Goal: Task Accomplishment & Management: Complete application form

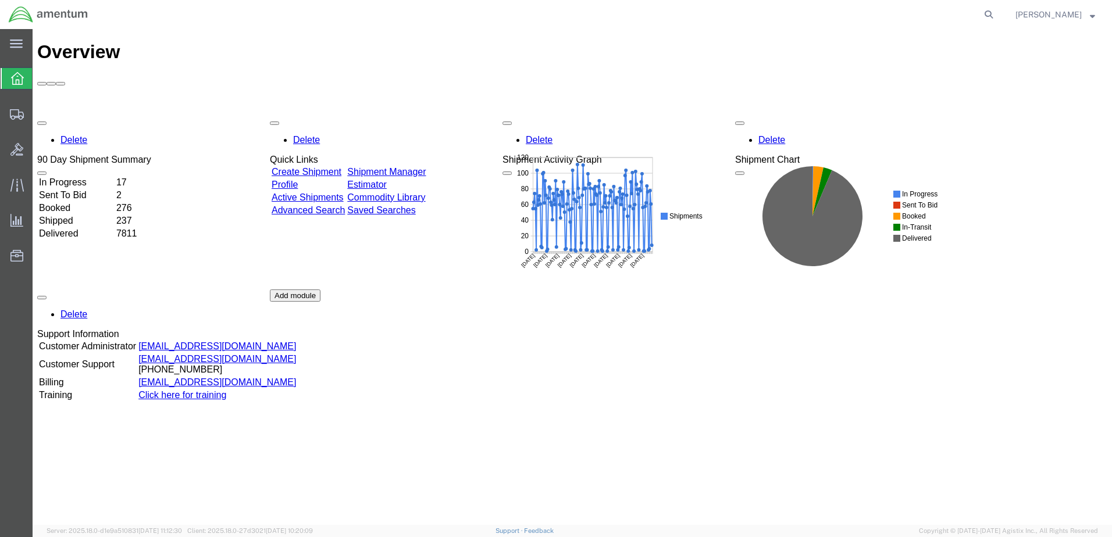
click at [341, 167] on link "Create Shipment" at bounding box center [307, 172] width 70 height 10
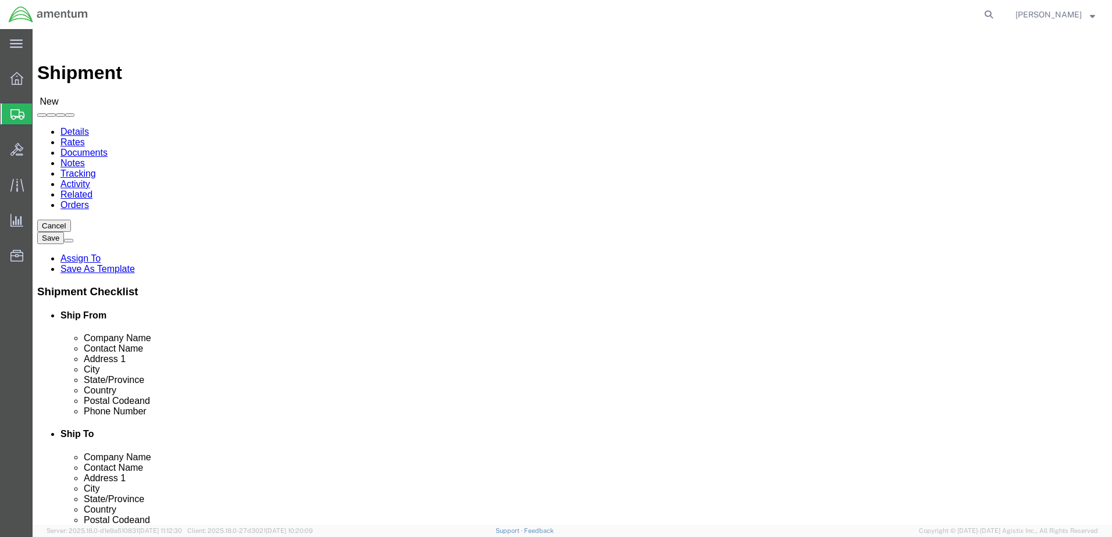
select select
select select "42663"
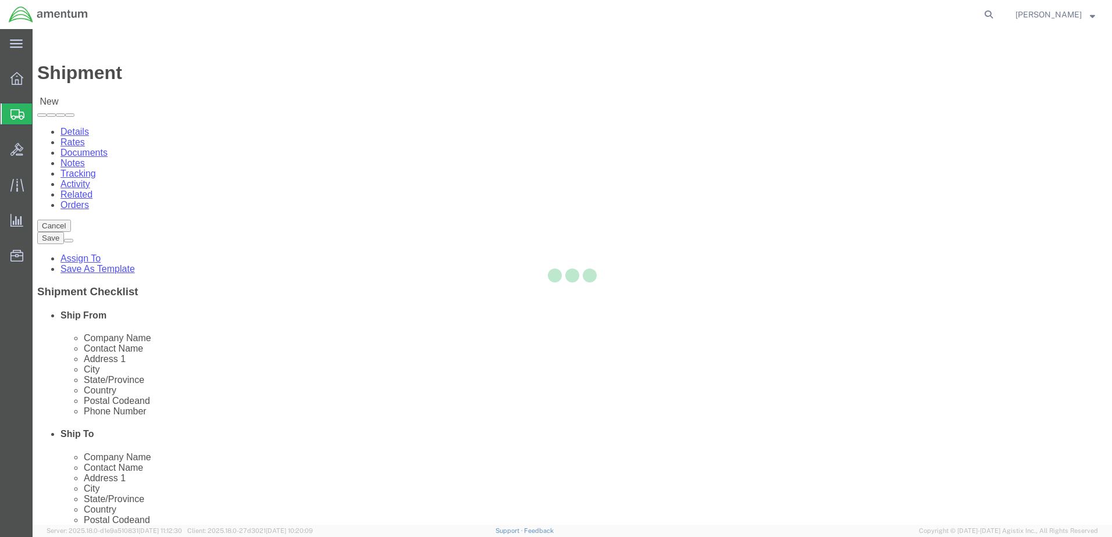
type input "DynCorp International LLC, an Amentum company"
type input "[STREET_ADDRESS]"
type input "[GEOGRAPHIC_DATA]"
type input "35806"
type input "[PHONE_NUMBER]"
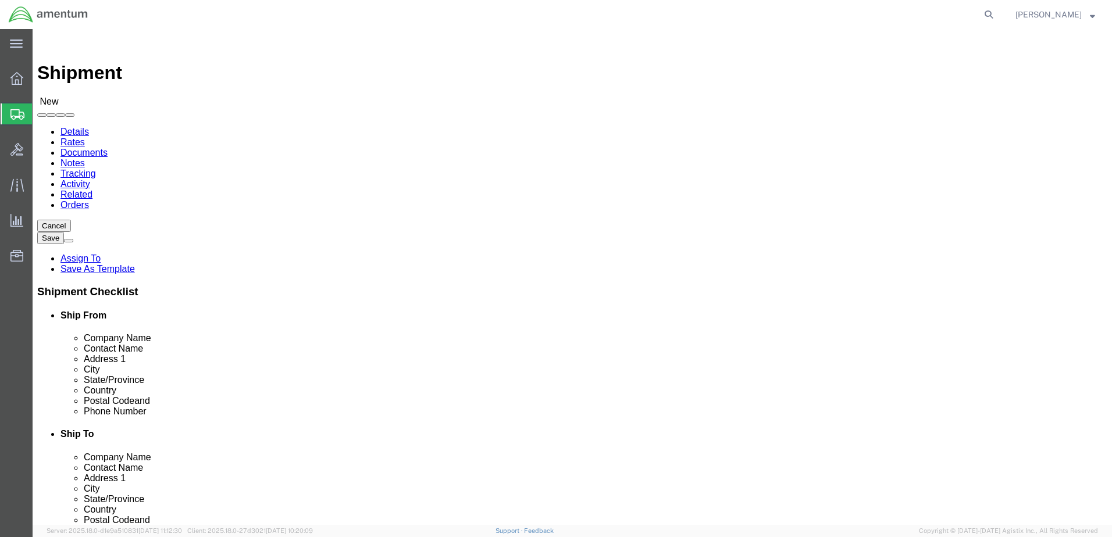
select select "AL"
click input "text"
type input "[PERSON_NAME]"
click label "Address 2"
click input "[PHONE_NUMBER]"
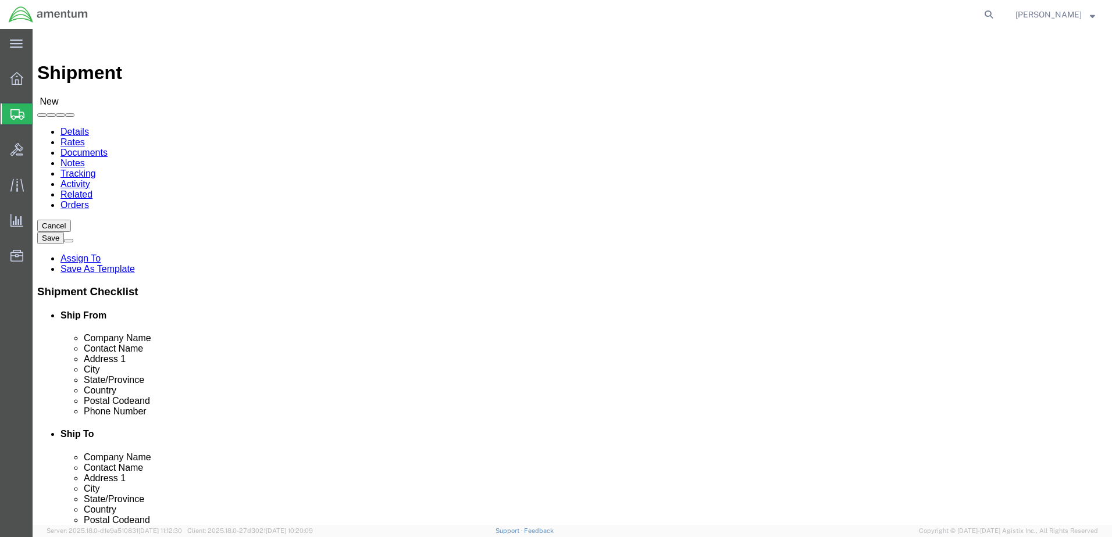
click input "[PHONE_NUMBER]"
paste input "817) 944-1352"
click input "817) 944-1352"
type input "[PHONE_NUMBER]"
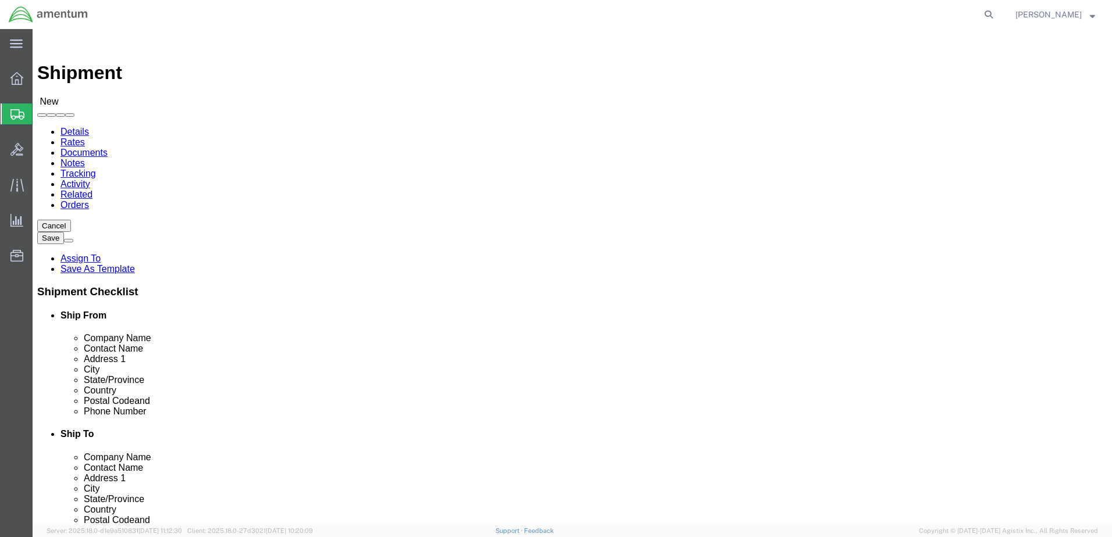
click label
click input "checkbox"
checkbox input "true"
click div "Postal Code"
click div "Location My Profile Location [PHONE_NUMBER] [PHONE_NUMBER] [PHONE_NUMBER] [PHON…"
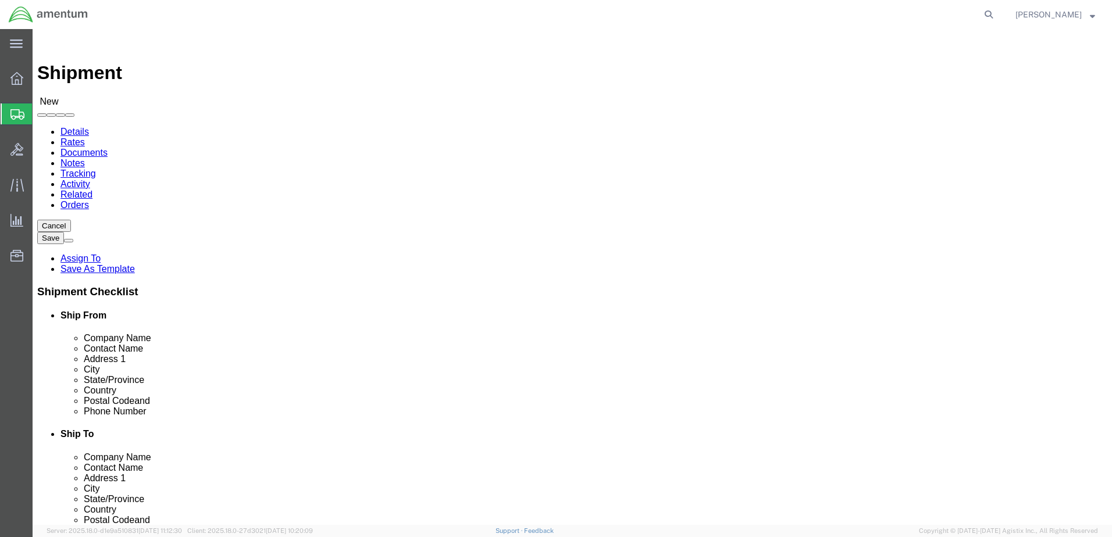
scroll to position [3837, 0]
select select "42695"
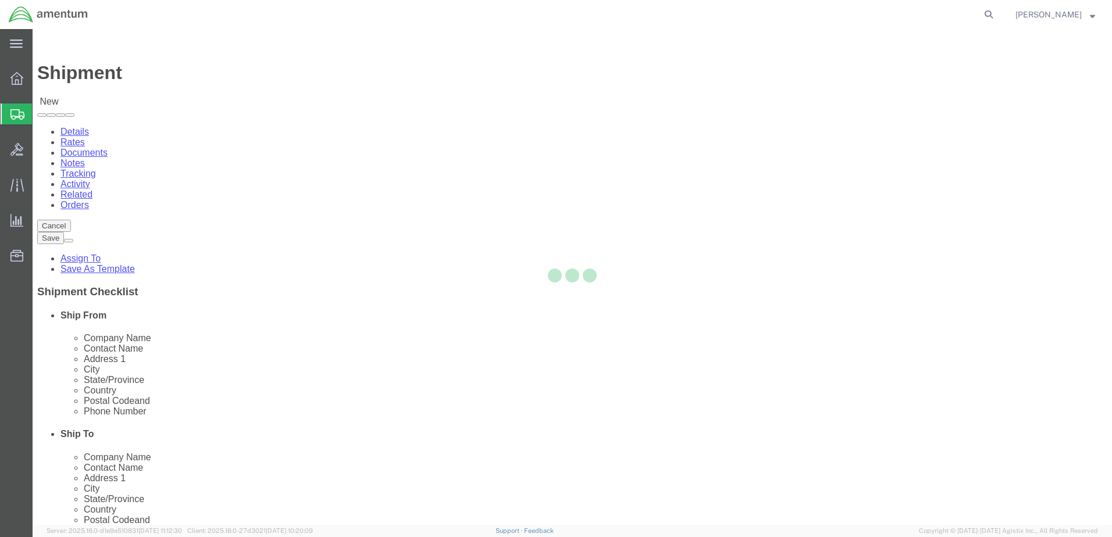
type input "Amentum Services, Inc."
type input "[STREET_ADDRESS]"
type input "BLDG D"
type input "[PERSON_NAME]"
type input "70401"
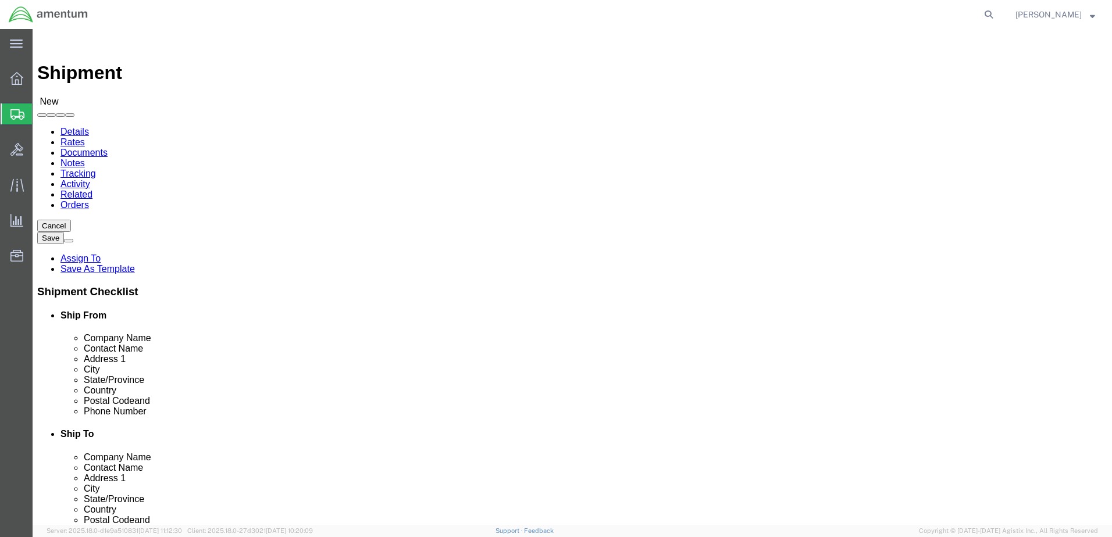
select select "LA"
click label "Address 2"
click input "text"
paste input "[PERSON_NAME]"
type input "[PERSON_NAME]"
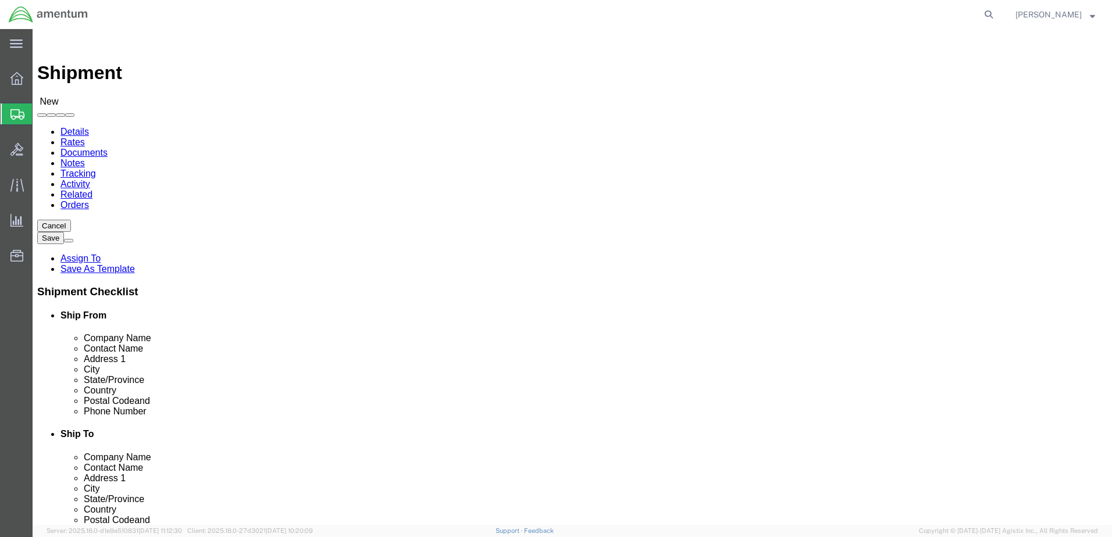
click div "Location TACLS_551-[GEOGRAPHIC_DATA], [GEOGRAPHIC_DATA] My Profile Location [PH…"
paste input "[PHONE_NUMBER]"
type input "[PHONE_NUMBER]"
click div "Location TACLS_551-[GEOGRAPHIC_DATA], [GEOGRAPHIC_DATA] My Profile Location [PH…"
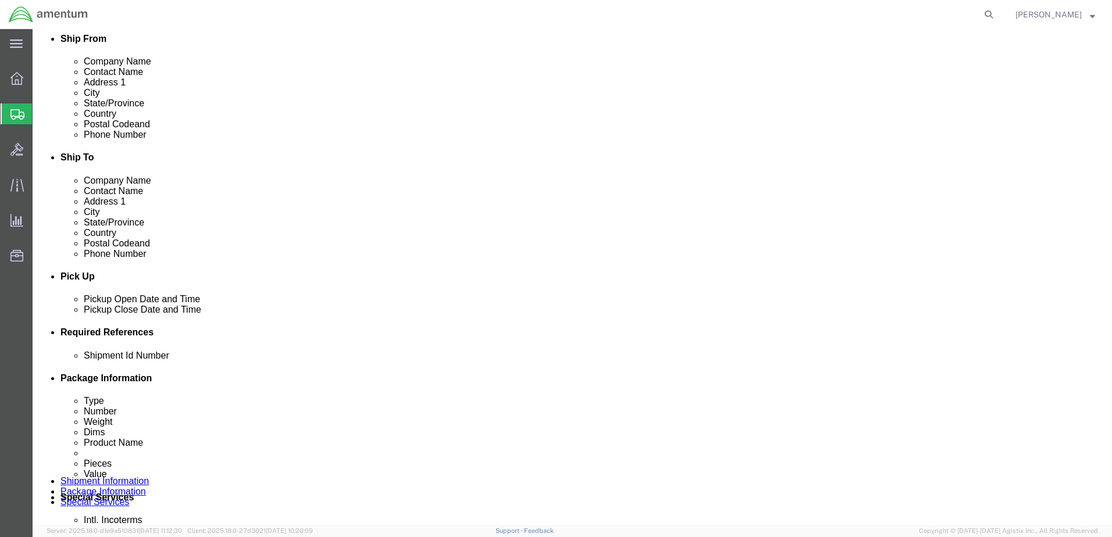
scroll to position [349, 0]
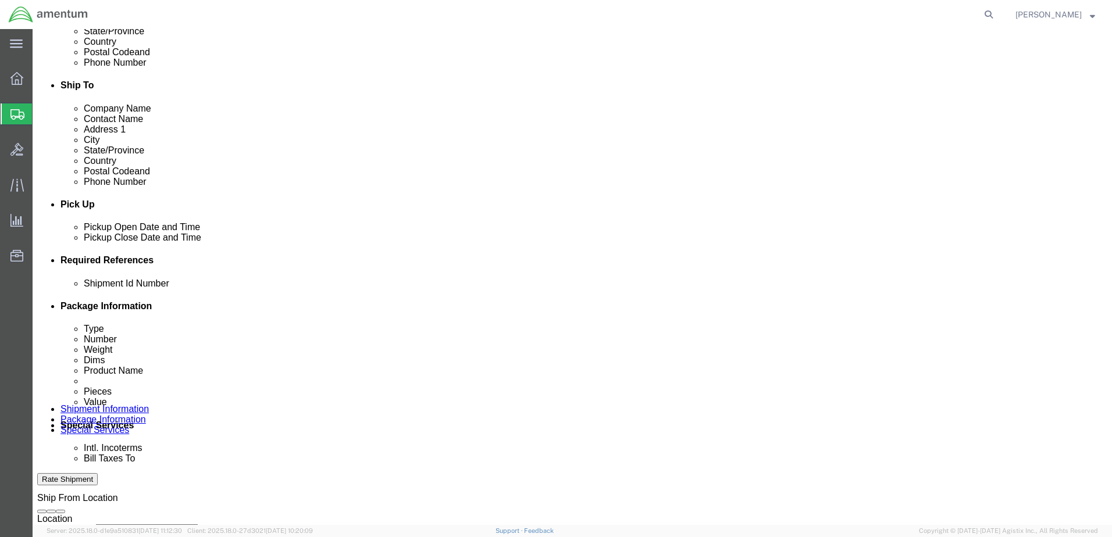
click input "text"
click input "Data Plates to 551"
click input "Data Plates"
click input "551 data Plates"
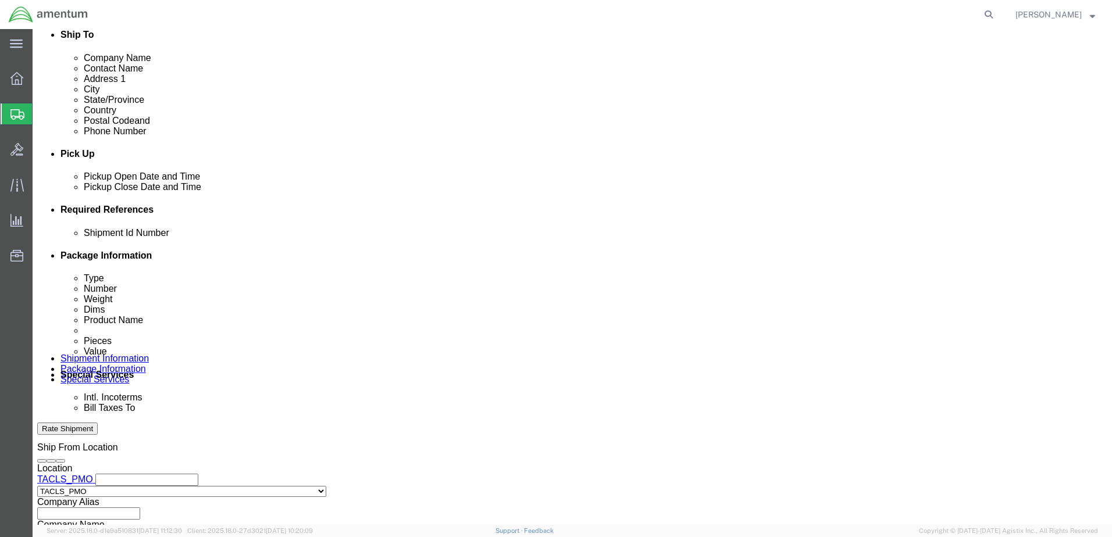
scroll to position [465, 0]
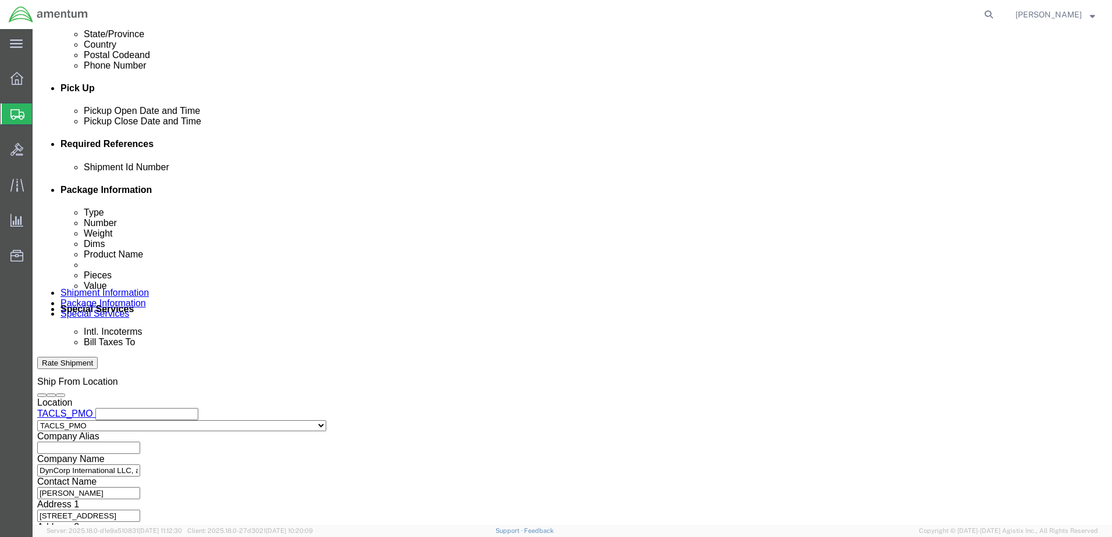
type input "551 data plates"
click button "Continue"
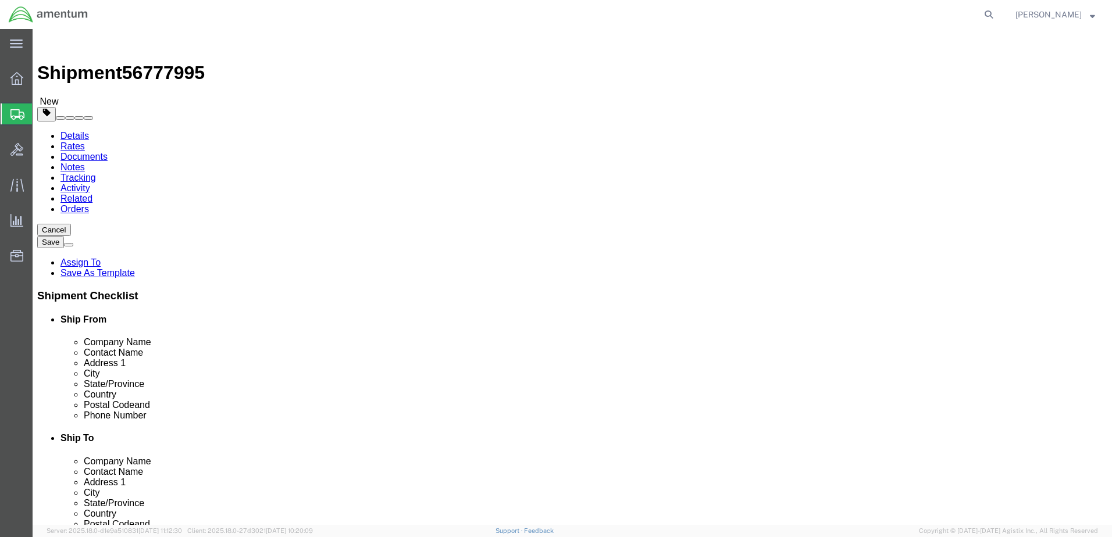
click div "Package Content # 1 x Package Type Select BCK Boxes Bale(s) Basket(s) Bolt(s) B…"
click input "text"
click select "Select BCK Boxes Bale(s) Basket(s) Bolt(s) Bottle(s) Buckets Bulk Bundle(s) Can…"
select select "ENV"
click select "Select BCK Boxes Bale(s) Basket(s) Bolt(s) Bottle(s) Buckets Bulk Bundle(s) Can…"
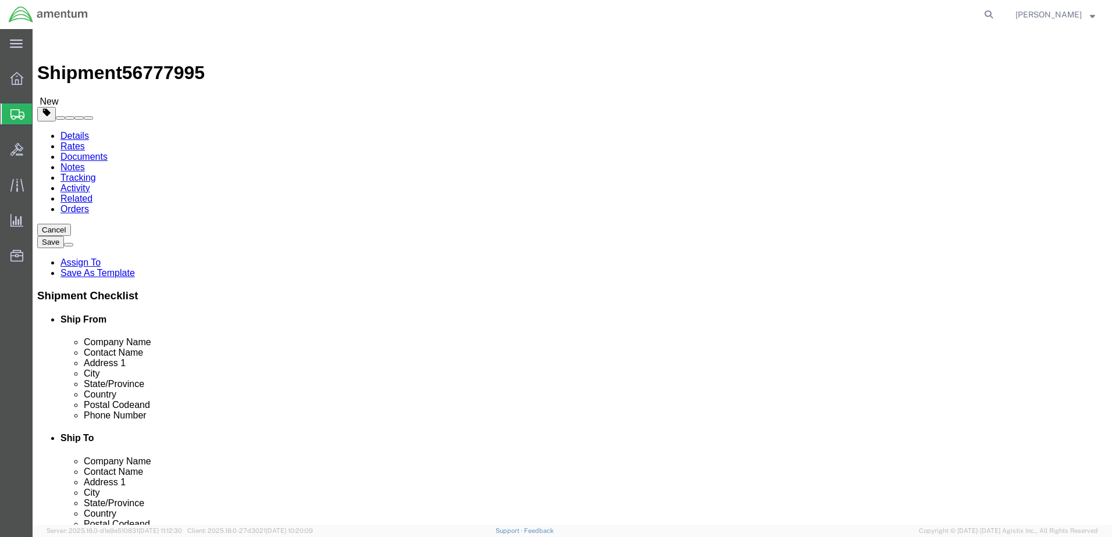
type input "9.50"
type input "12.50"
type input "0.25"
type input "1"
click ul
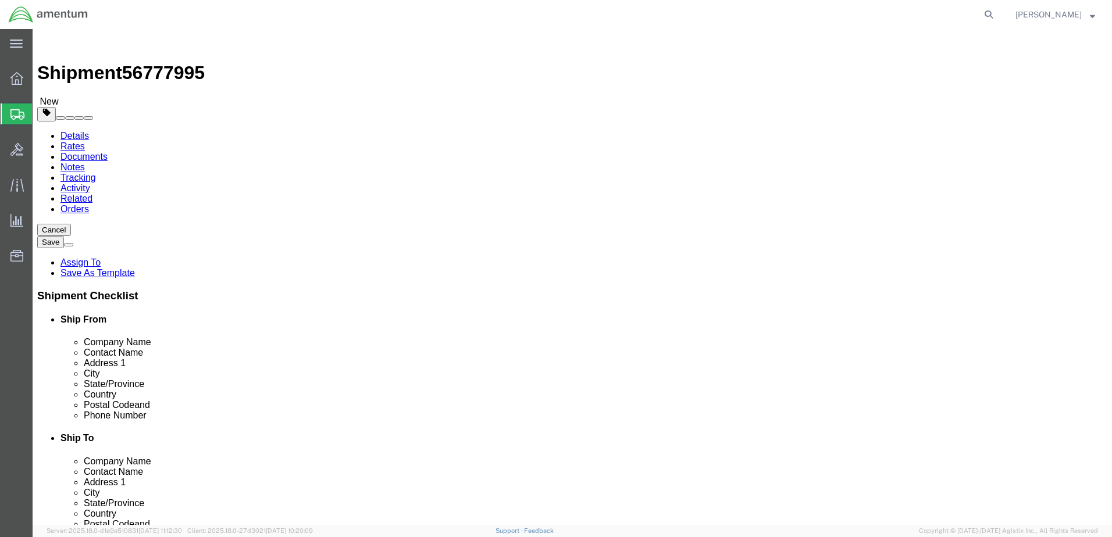
click link "Add Content"
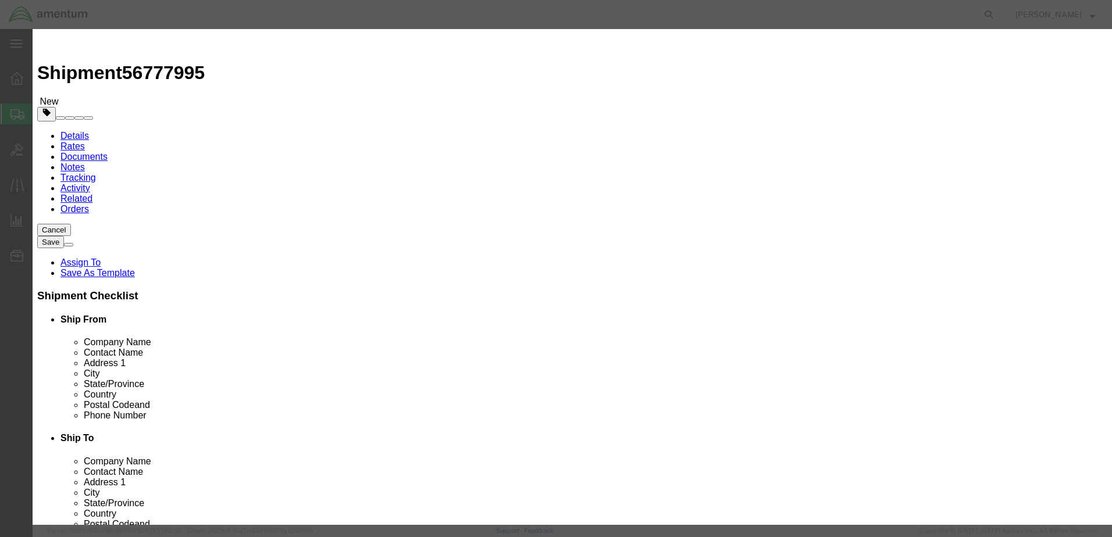
click input "text"
type input "AC PARTS"
click input "0"
type input "1"
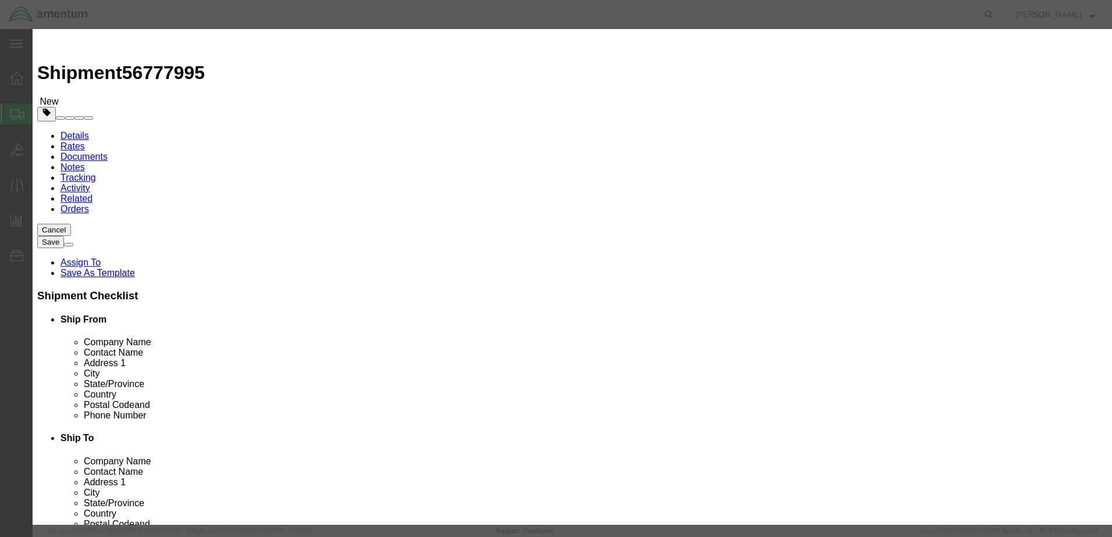
click input "text"
type input "500"
click div "Product Name AC PARTS Pieces 1 Select Bag Barrels 100Board Feet Bottle Box Blis…"
click button "Save & Close"
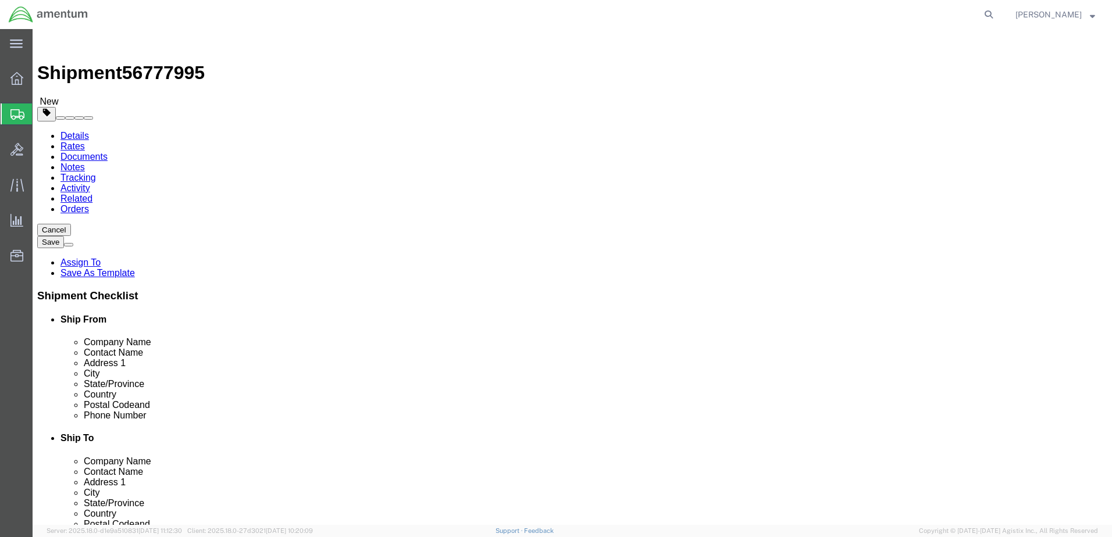
click button "Rate Shipment"
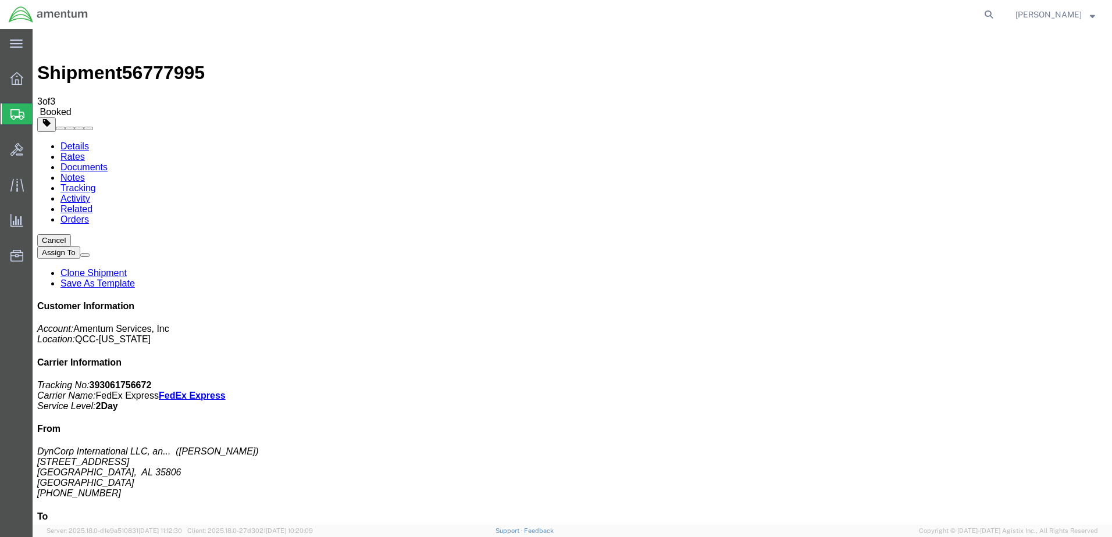
drag, startPoint x: 480, startPoint y: 207, endPoint x: 849, endPoint y: 142, distance: 374.8
click at [1090, 15] on strong "button" at bounding box center [1092, 14] width 5 height 4
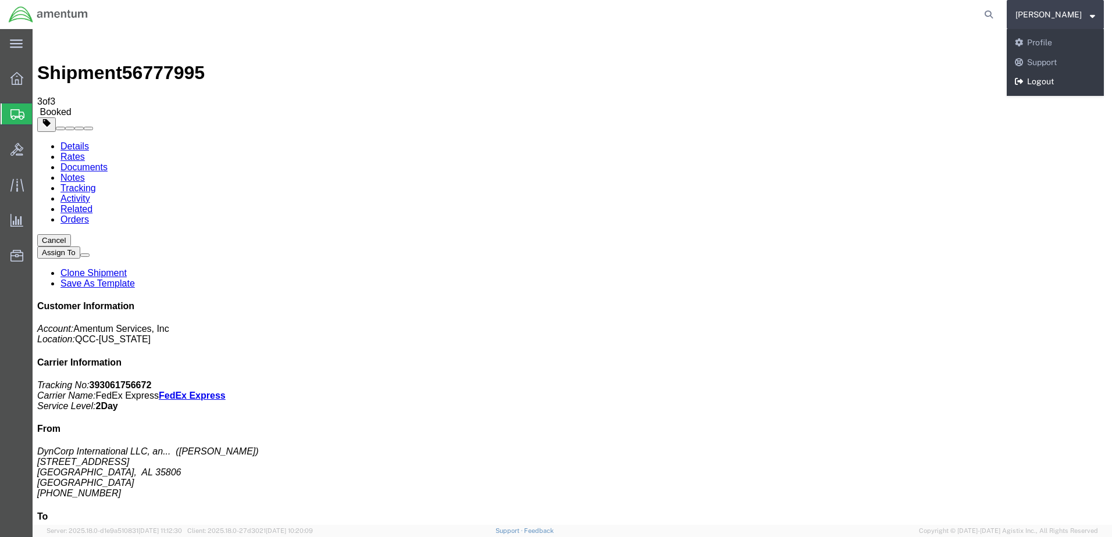
click at [1057, 81] on link "Logout" at bounding box center [1054, 82] width 97 height 20
